Goal: Task Accomplishment & Management: Manage account settings

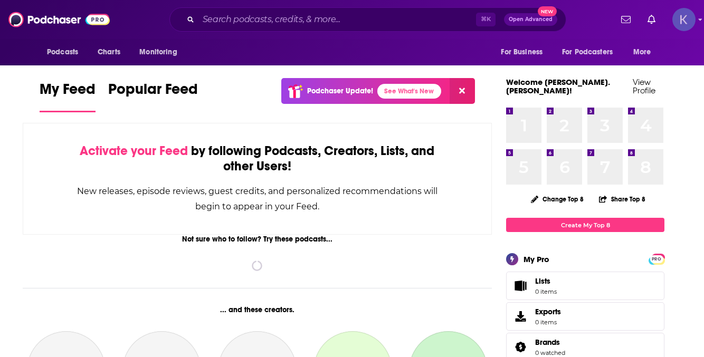
click at [678, 19] on img "Logged in as kristina.caracciolo" at bounding box center [683, 19] width 23 height 23
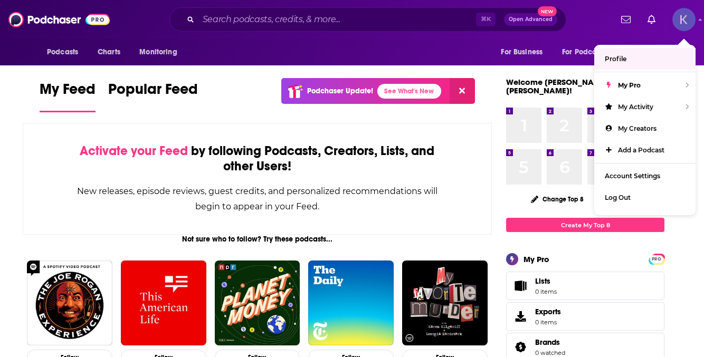
click at [626, 60] on link "Profile" at bounding box center [644, 59] width 101 height 22
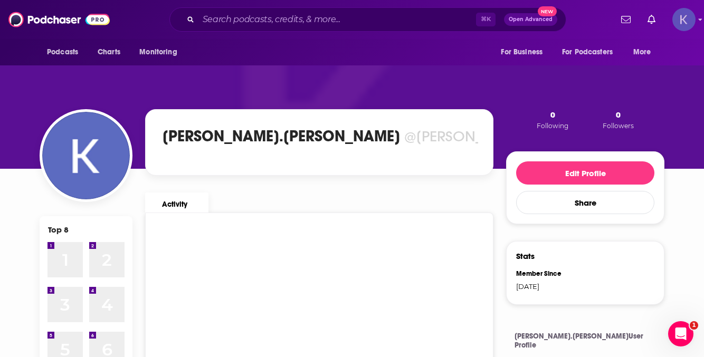
click at [681, 24] on img "Logged in as kristina.caracciolo" at bounding box center [683, 19] width 23 height 23
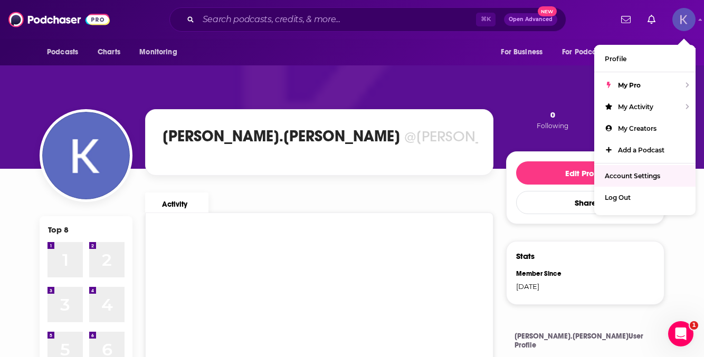
click at [622, 175] on span "Account Settings" at bounding box center [632, 176] width 55 height 8
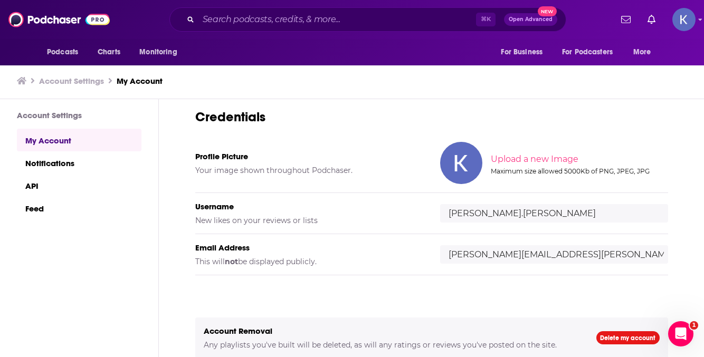
scroll to position [1, 0]
click at [319, 248] on h5 "Email Address" at bounding box center [309, 247] width 228 height 10
click at [82, 160] on link "Notifications" at bounding box center [79, 162] width 125 height 23
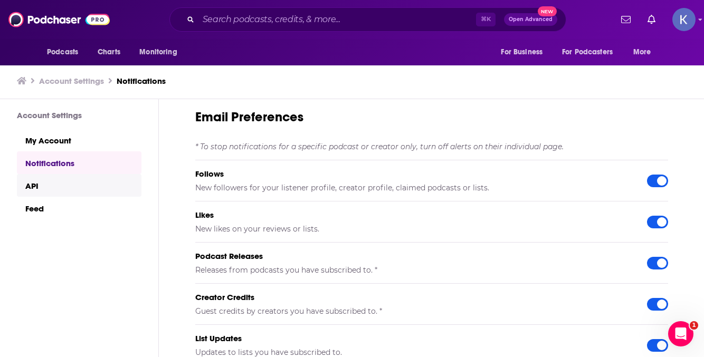
click at [77, 180] on link "API" at bounding box center [79, 185] width 125 height 23
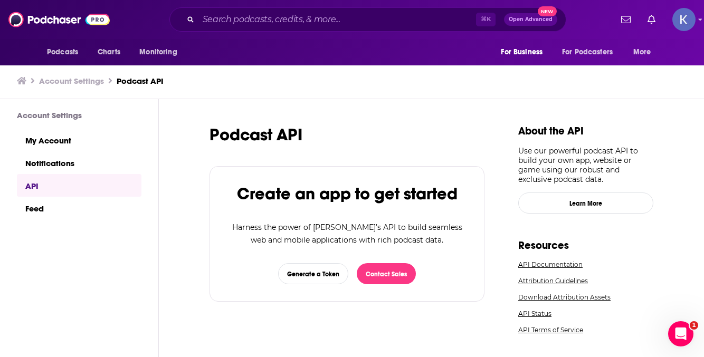
click at [75, 194] on link "API" at bounding box center [79, 185] width 125 height 23
click at [71, 209] on link "Feed" at bounding box center [79, 208] width 125 height 23
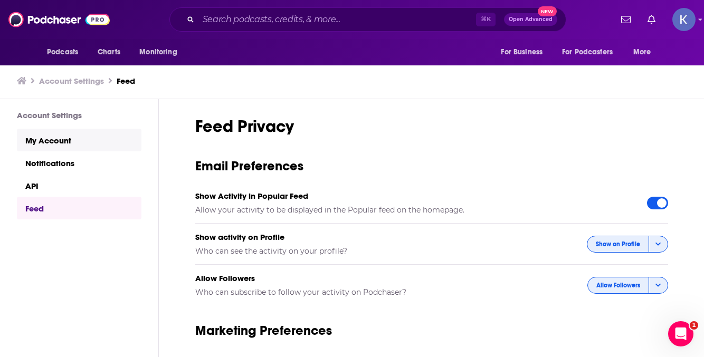
click at [95, 138] on link "My Account" at bounding box center [79, 140] width 125 height 23
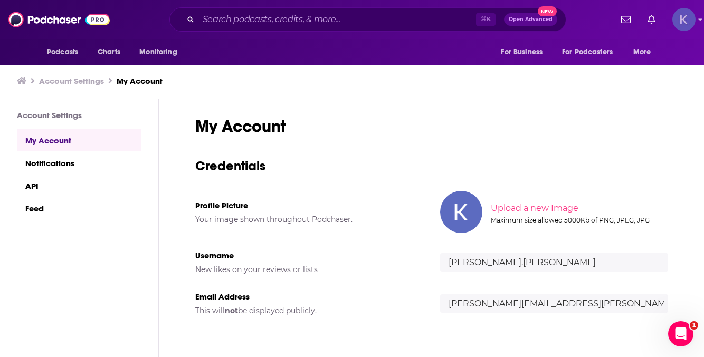
click at [680, 28] on img "Logged in as kristina.caracciolo" at bounding box center [683, 19] width 23 height 23
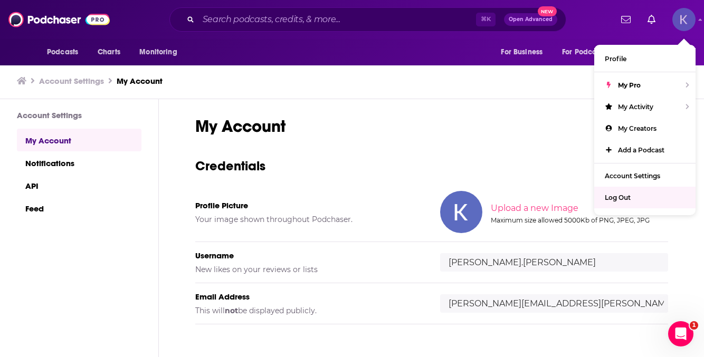
click at [617, 196] on span "Log Out" at bounding box center [618, 198] width 26 height 8
